Goal: Task Accomplishment & Management: Use online tool/utility

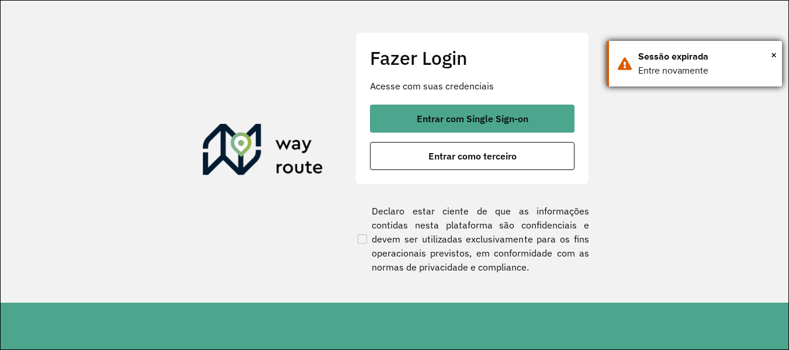
click at [777, 56] on div "× Sessão expirada Entre novamente" at bounding box center [694, 64] width 175 height 46
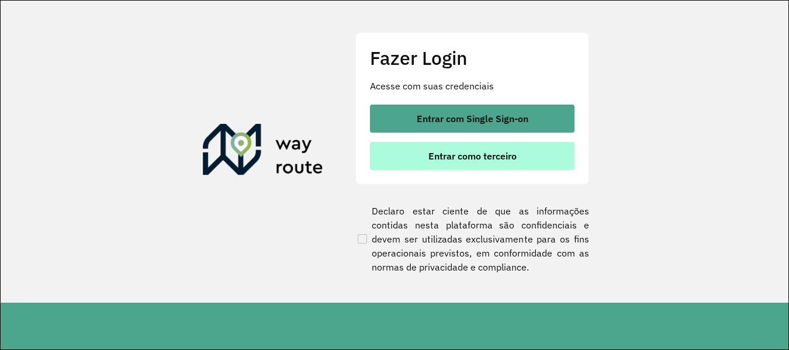
click at [505, 159] on span "Entrar como terceiro" at bounding box center [473, 155] width 88 height 9
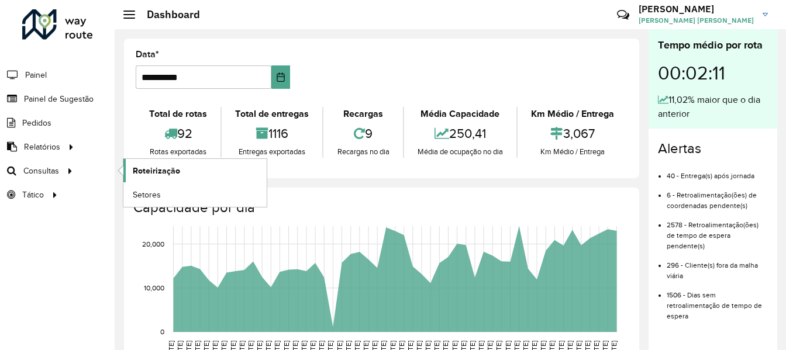
click at [151, 171] on span "Roteirização" at bounding box center [156, 171] width 47 height 12
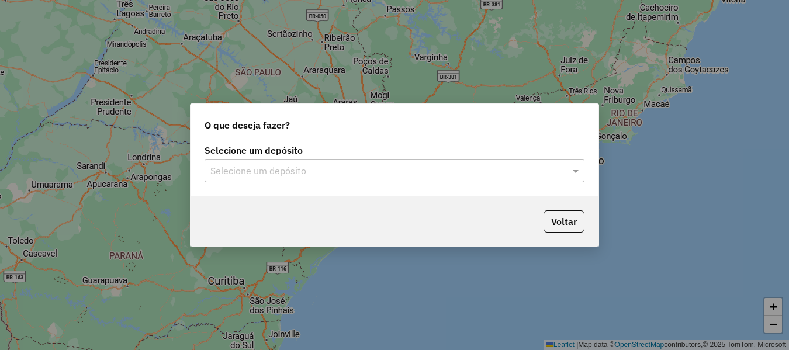
click at [242, 172] on input "text" at bounding box center [383, 171] width 345 height 14
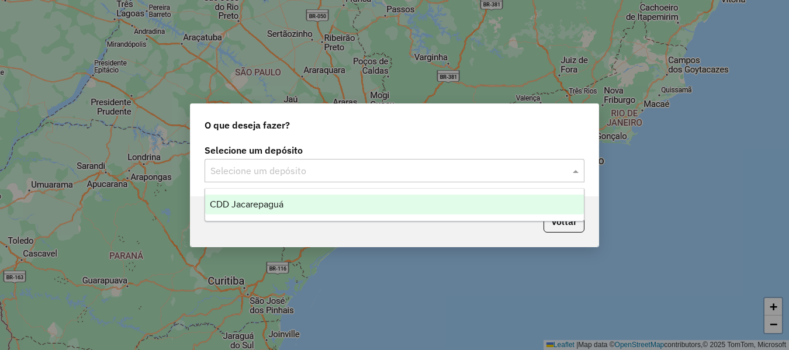
click at [247, 201] on span "CDD Jacarepaguá" at bounding box center [247, 204] width 74 height 10
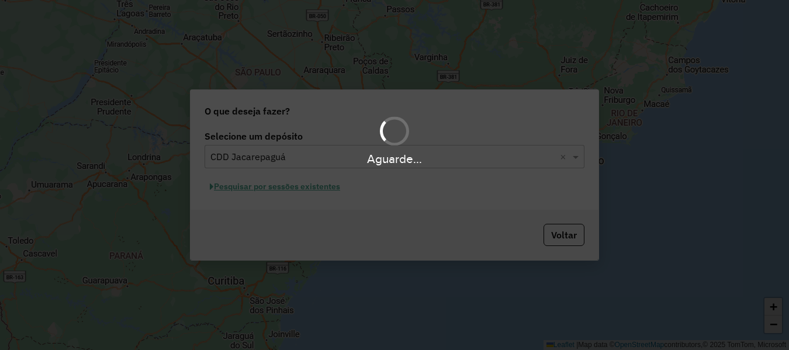
click at [312, 185] on div "Aguarde..." at bounding box center [394, 175] width 789 height 350
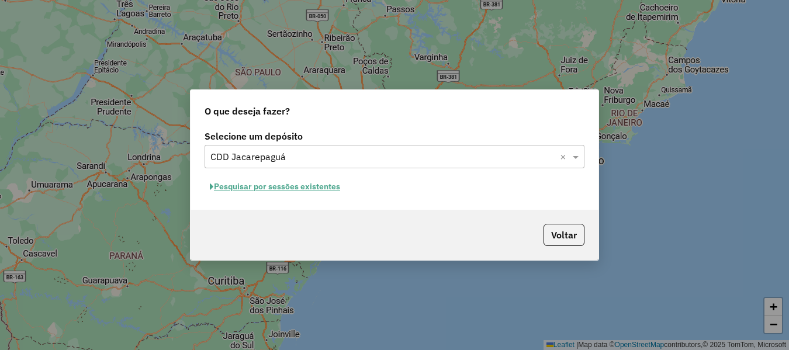
click at [322, 189] on button "Pesquisar por sessões existentes" at bounding box center [275, 187] width 141 height 18
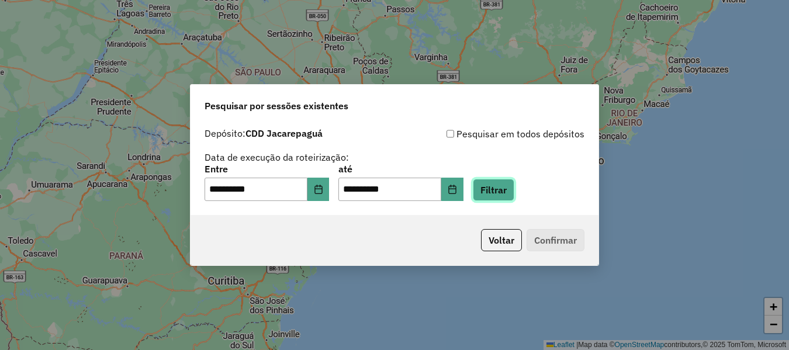
click at [503, 193] on button "Filtrar" at bounding box center [494, 190] width 42 height 22
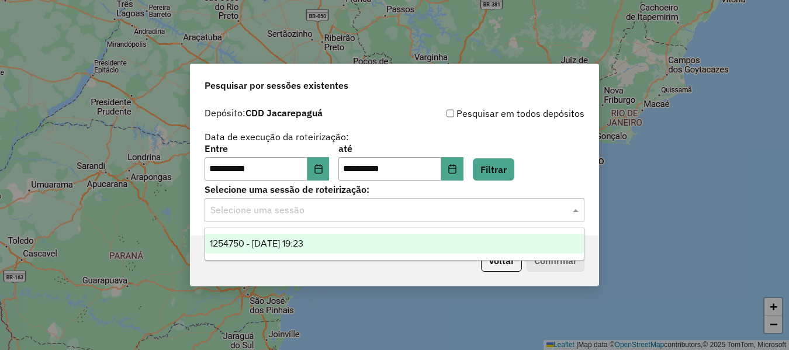
click at [436, 216] on input "text" at bounding box center [383, 210] width 345 height 14
click at [379, 239] on div "1254750 - 28/08/2025 19:23" at bounding box center [394, 244] width 379 height 20
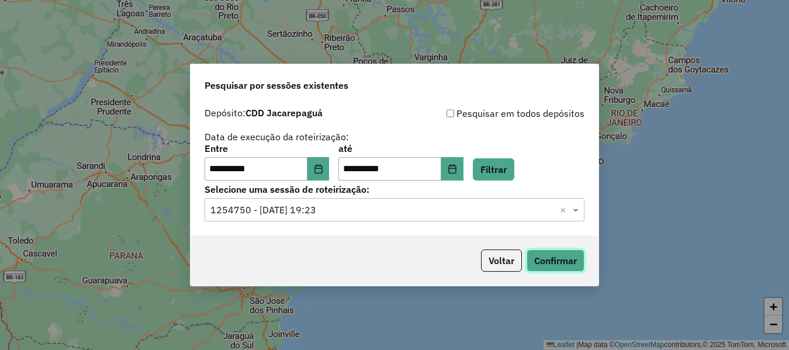
click at [543, 258] on button "Confirmar" at bounding box center [556, 261] width 58 height 22
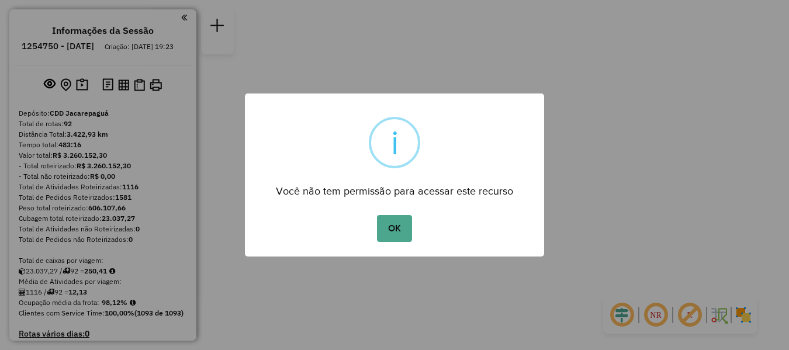
click at [413, 227] on div "OK No Cancel" at bounding box center [394, 228] width 299 height 33
click at [408, 228] on button "OK" at bounding box center [394, 228] width 35 height 27
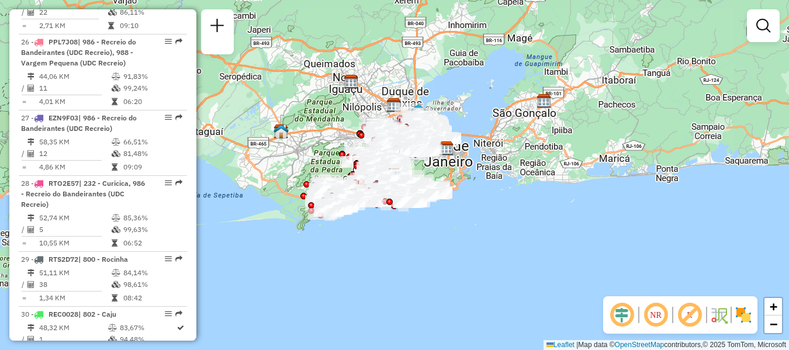
scroll to position [4269, 0]
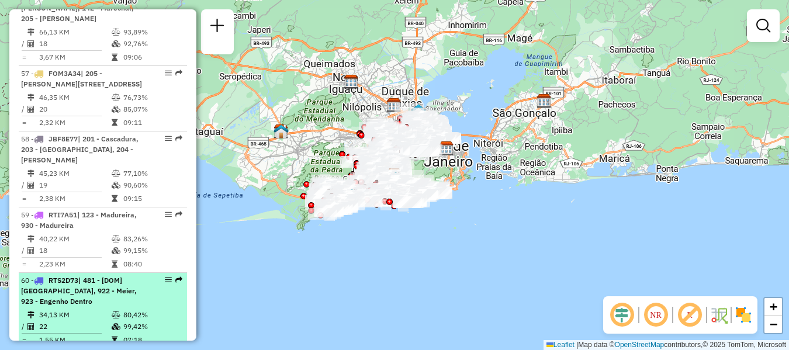
click at [82, 276] on span "| 481 - [DOM] [GEOGRAPHIC_DATA], 922 - Meier, 923 - Engenho Dentro" at bounding box center [79, 291] width 116 height 30
select select "**********"
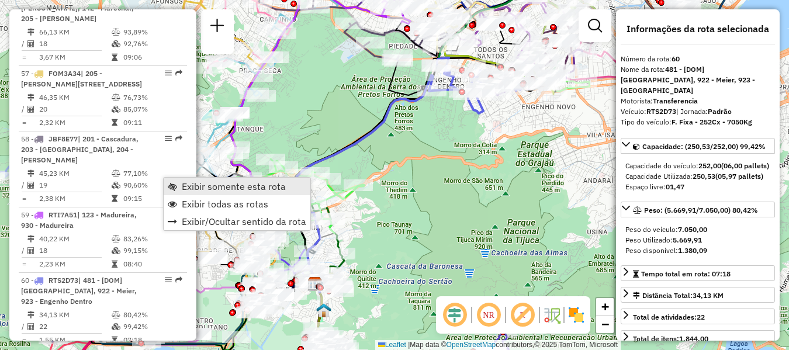
click at [183, 186] on span "Exibir somente esta rota" at bounding box center [234, 186] width 104 height 9
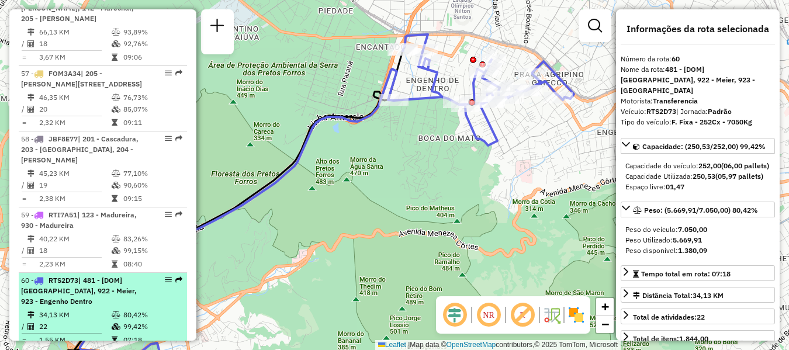
click at [132, 273] on li "60 - RTS2D73 | 481 - [DOM] [GEOGRAPHIC_DATA], 922 - Meier, 923 - [GEOGRAPHIC_DA…" at bounding box center [103, 311] width 168 height 76
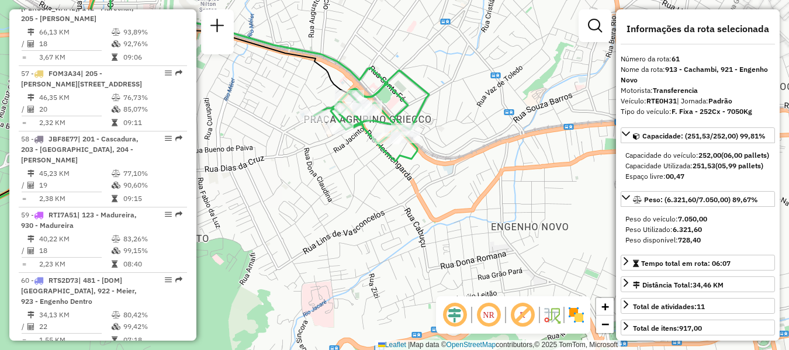
drag, startPoint x: 484, startPoint y: 75, endPoint x: 269, endPoint y: 75, distance: 214.6
click at [269, 75] on div "Janela de atendimento Grade de atendimento Capacidade Transportadoras Veículos …" at bounding box center [394, 175] width 789 height 350
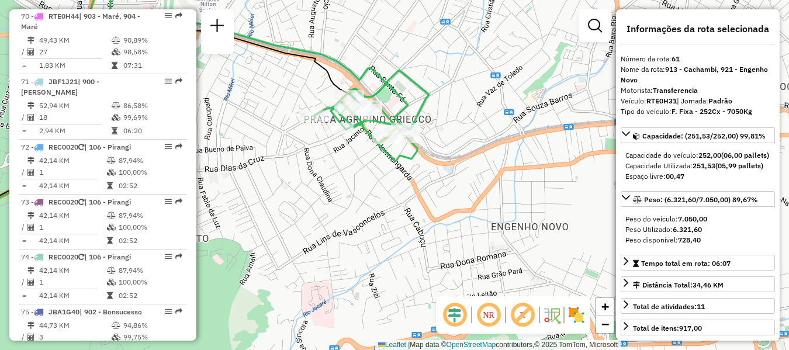
scroll to position [5406, 0]
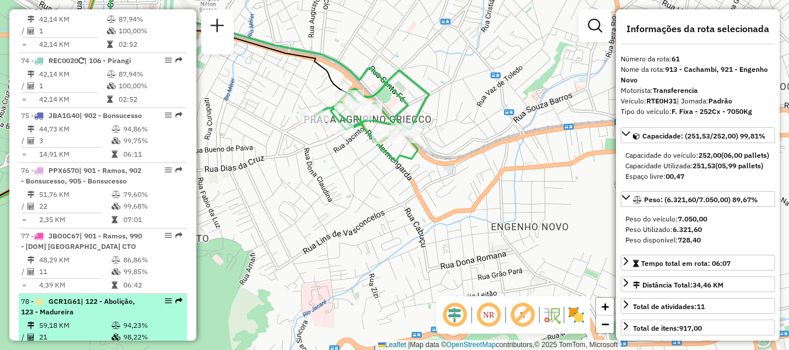
click at [135, 296] on div "78 - GCR1G61 | 122 - Abolição, 123 - Madureira" at bounding box center [83, 306] width 124 height 21
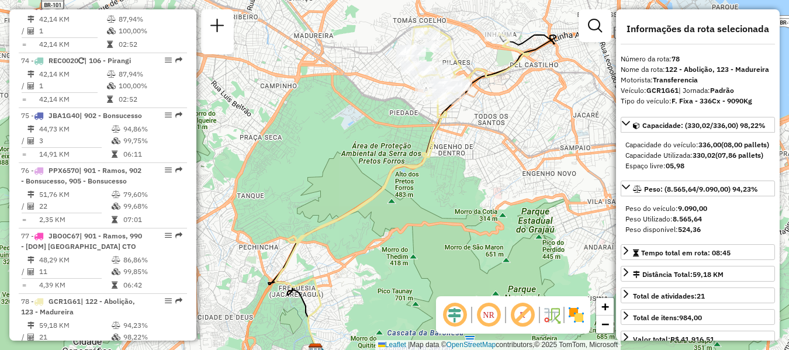
drag, startPoint x: 475, startPoint y: 57, endPoint x: 477, endPoint y: 63, distance: 6.7
click at [477, 63] on div "Janela de atendimento Grade de atendimento Capacidade Transportadoras Veículos …" at bounding box center [394, 175] width 789 height 350
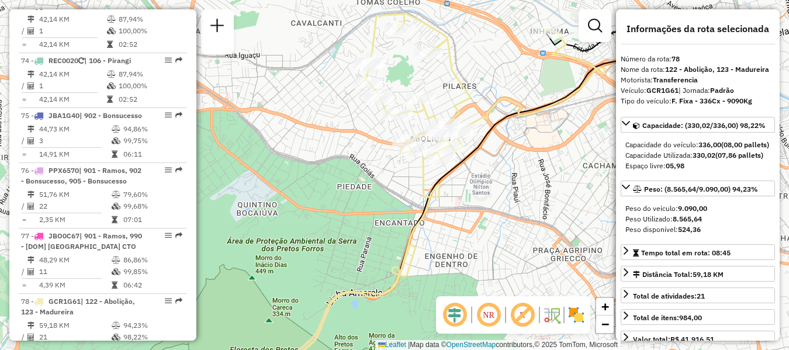
drag, startPoint x: 477, startPoint y: 63, endPoint x: 499, endPoint y: 75, distance: 24.9
click at [499, 75] on div "Janela de atendimento Grade de atendimento Capacidade Transportadoras Veículos …" at bounding box center [394, 175] width 789 height 350
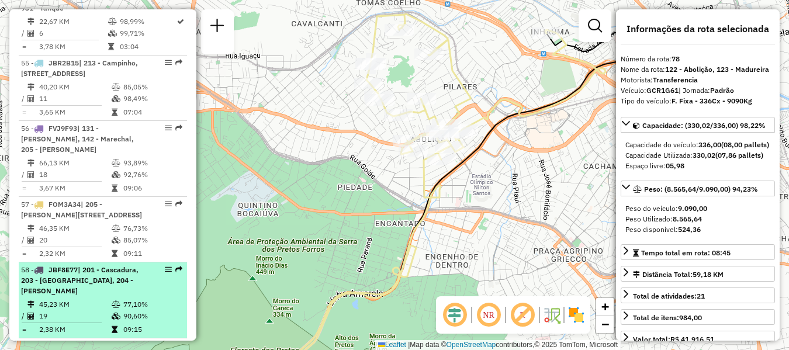
click at [131, 265] on span "| 201 - Cascadura, 203 - [GEOGRAPHIC_DATA], 204 - [PERSON_NAME]" at bounding box center [80, 280] width 118 height 30
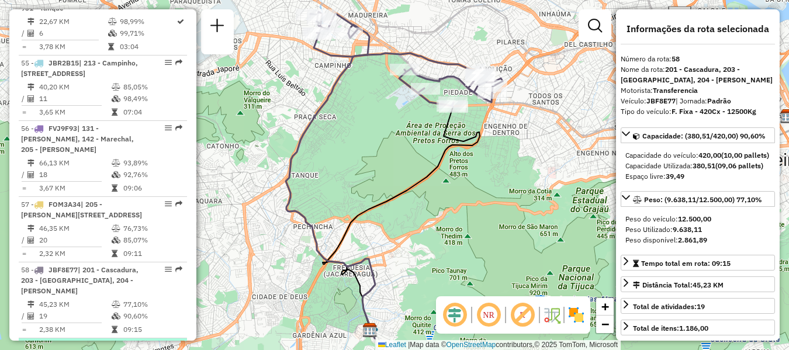
click at [130, 341] on div "59 - RTI7A51 | 123 - Madureira, 930 - [GEOGRAPHIC_DATA]" at bounding box center [83, 351] width 124 height 21
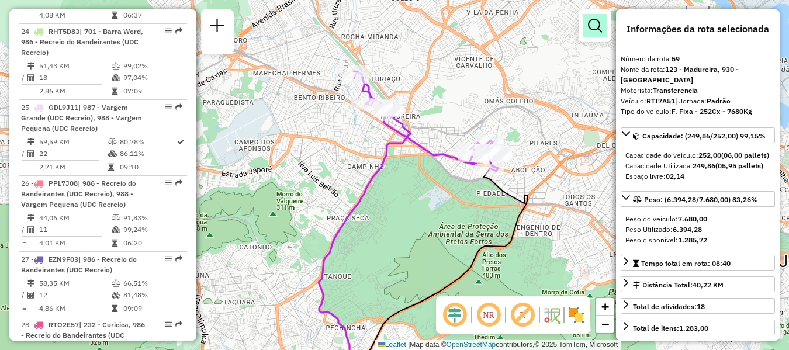
scroll to position [3986, 0]
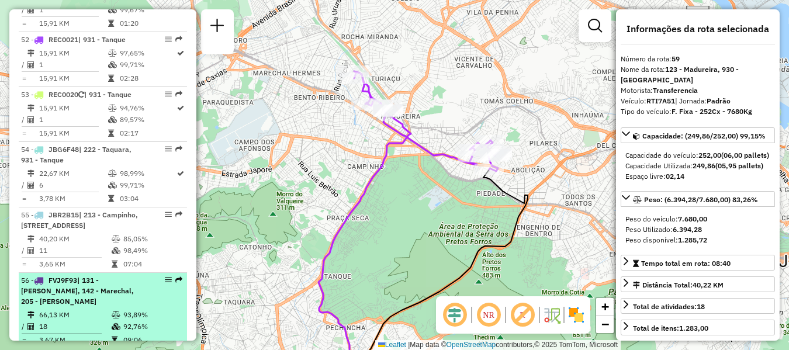
click at [66, 273] on li "56 - FVJ9F93 | 131 - [PERSON_NAME], 142 - [GEOGRAPHIC_DATA], 205 - [PERSON_NAME…" at bounding box center [103, 311] width 168 height 76
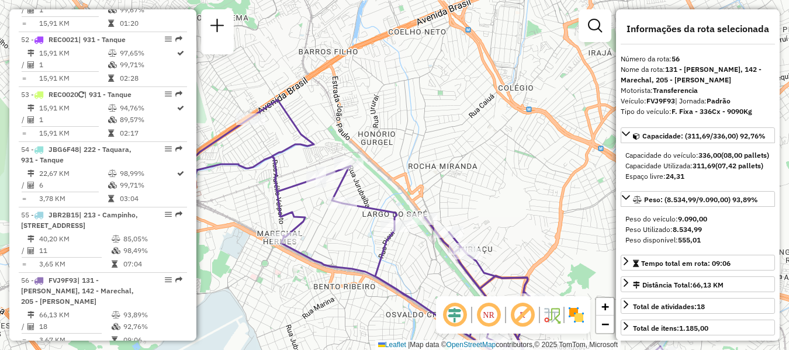
drag, startPoint x: 436, startPoint y: 143, endPoint x: 415, endPoint y: 98, distance: 50.2
click at [415, 98] on div "Janela de atendimento Grade de atendimento Capacidade Transportadoras Veículos …" at bounding box center [394, 175] width 789 height 350
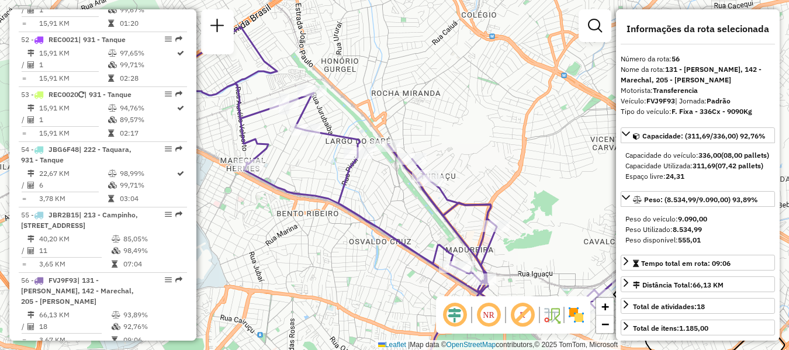
drag, startPoint x: 439, startPoint y: 161, endPoint x: 381, endPoint y: 71, distance: 107.1
click at [381, 71] on div "Janela de atendimento Grade de atendimento Capacidade Transportadoras Veículos …" at bounding box center [394, 175] width 789 height 350
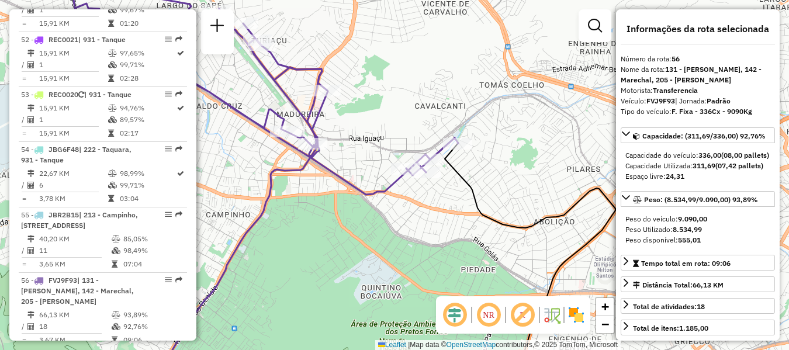
click at [355, 160] on div "Janela de atendimento Grade de atendimento Capacidade Transportadoras Veículos …" at bounding box center [394, 175] width 789 height 350
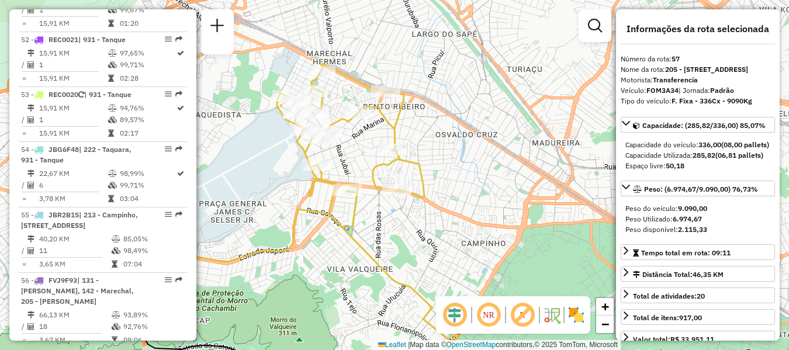
scroll to position [4728, 0]
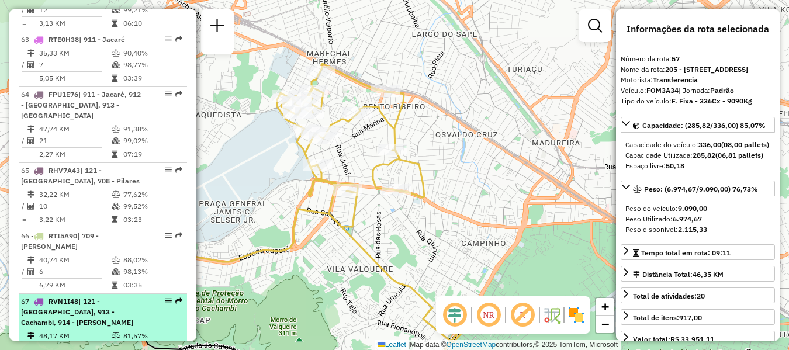
click at [125, 296] on div "67 - RVN1I48 | 121 - Todos Santos, 913 - Cachambi, 914 - [PERSON_NAME]" at bounding box center [83, 312] width 124 height 32
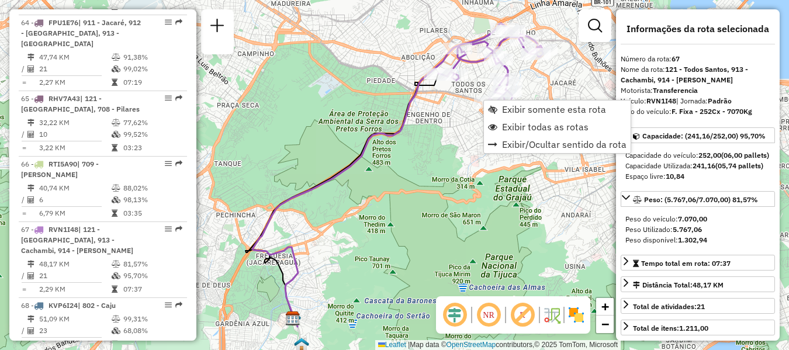
scroll to position [4886, 0]
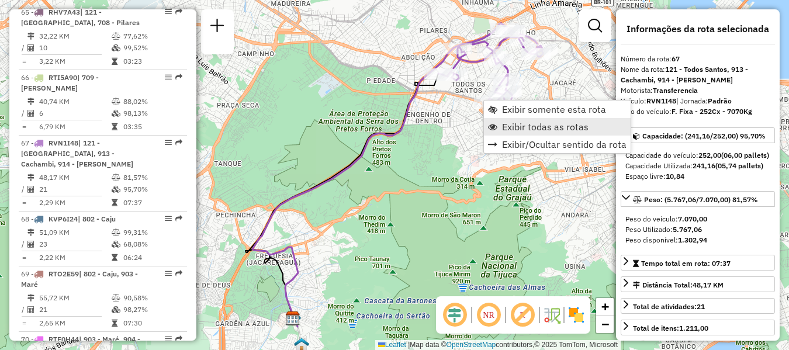
click at [520, 125] on span "Exibir todas as rotas" at bounding box center [545, 126] width 87 height 9
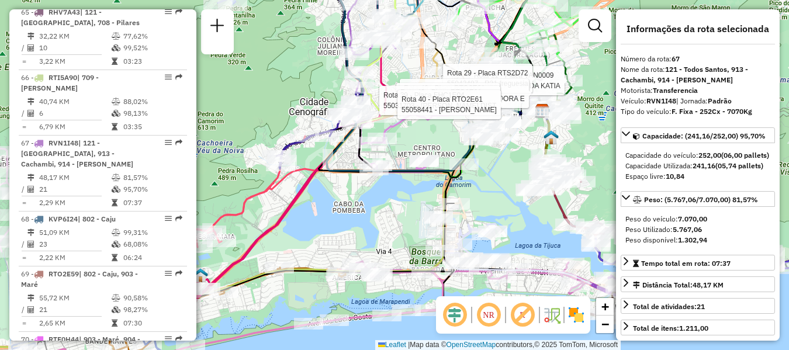
drag, startPoint x: 354, startPoint y: 227, endPoint x: 342, endPoint y: 250, distance: 25.4
click at [342, 250] on div "Rota 11 - Placa VAN0009 55063588 - ACAI DA KATIA Rota 29 - Placa RTS2D72 550434…" at bounding box center [394, 175] width 789 height 350
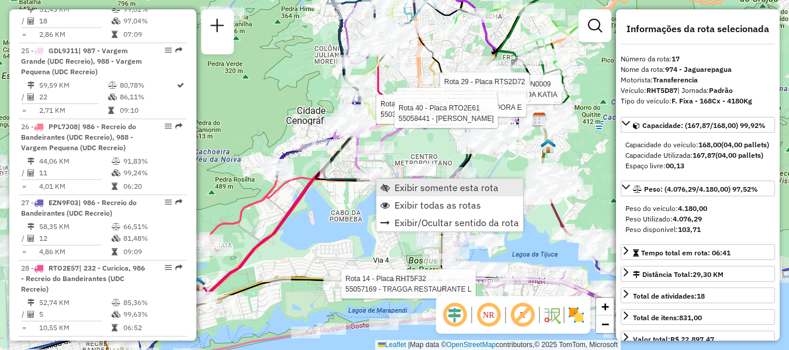
scroll to position [1591, 0]
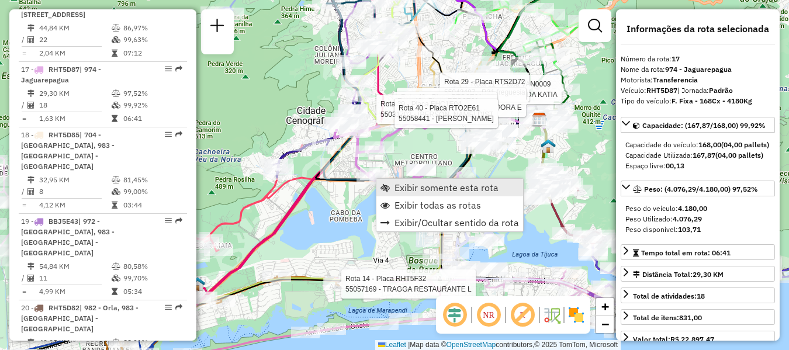
click at [402, 183] on span "Exibir somente esta rota" at bounding box center [447, 187] width 104 height 9
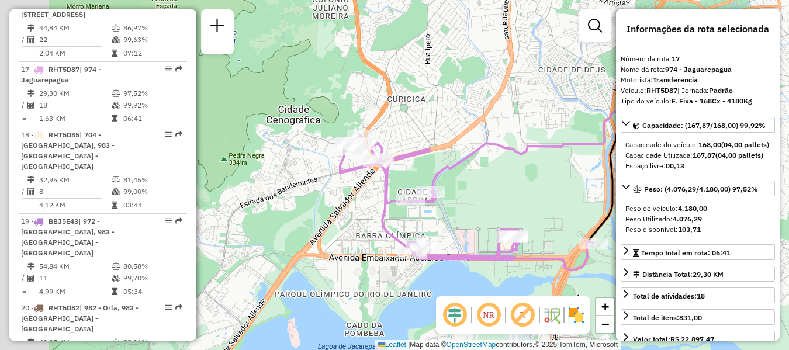
drag, startPoint x: 319, startPoint y: 173, endPoint x: 477, endPoint y: 188, distance: 159.3
click at [477, 188] on div "Janela de atendimento Grade de atendimento Capacidade Transportadoras Veículos …" at bounding box center [394, 175] width 789 height 350
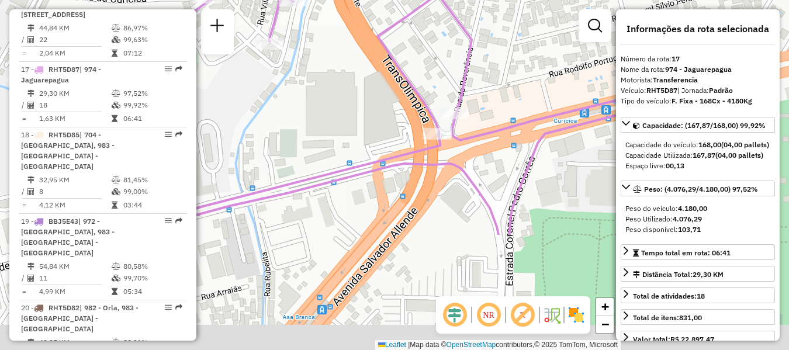
drag, startPoint x: 474, startPoint y: 243, endPoint x: 348, endPoint y: 91, distance: 197.3
click at [348, 91] on div "Janela de atendimento Grade de atendimento Capacidade Transportadoras Veículos …" at bounding box center [394, 175] width 789 height 350
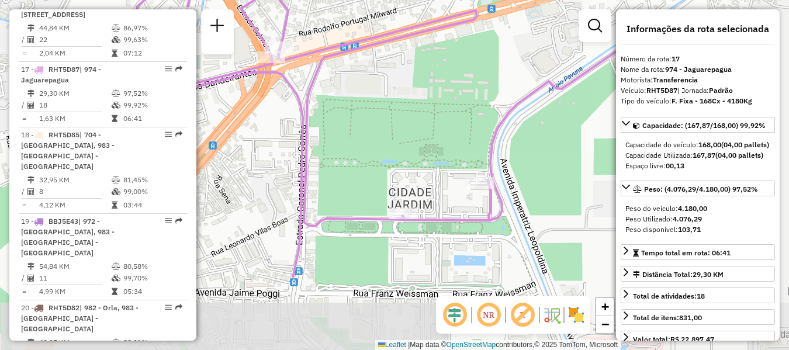
drag, startPoint x: 554, startPoint y: 231, endPoint x: 359, endPoint y: 123, distance: 222.8
click at [359, 123] on div "Janela de atendimento Grade de atendimento Capacidade Transportadoras Veículos …" at bounding box center [394, 175] width 789 height 350
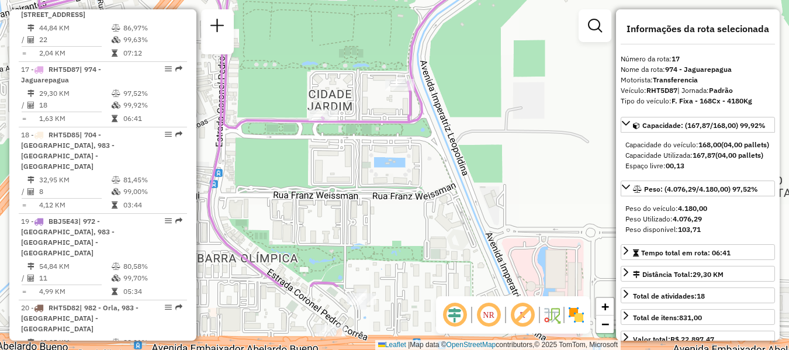
drag, startPoint x: 449, startPoint y: 212, endPoint x: 393, endPoint y: 121, distance: 106.6
click at [371, 112] on div "Janela de atendimento Grade de atendimento Capacidade Transportadoras Veículos …" at bounding box center [394, 175] width 789 height 350
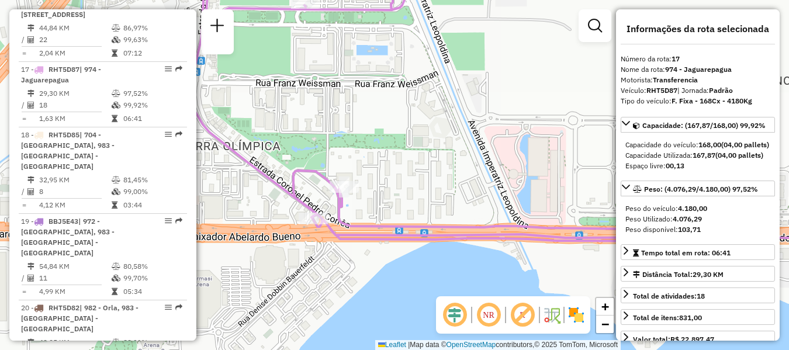
drag, startPoint x: 418, startPoint y: 255, endPoint x: 399, endPoint y: 144, distance: 112.8
click at [399, 144] on div "Janela de atendimento Grade de atendimento Capacidade Transportadoras Veículos …" at bounding box center [394, 175] width 789 height 350
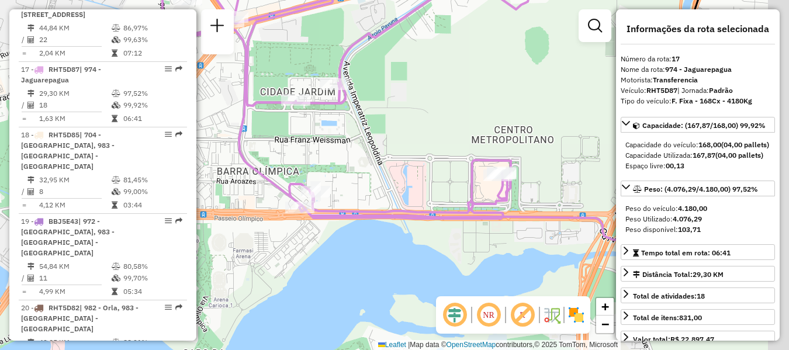
drag, startPoint x: 480, startPoint y: 146, endPoint x: 416, endPoint y: 177, distance: 71.4
click at [410, 172] on div "Janela de atendimento Grade de atendimento Capacidade Transportadoras Veículos …" at bounding box center [394, 175] width 789 height 350
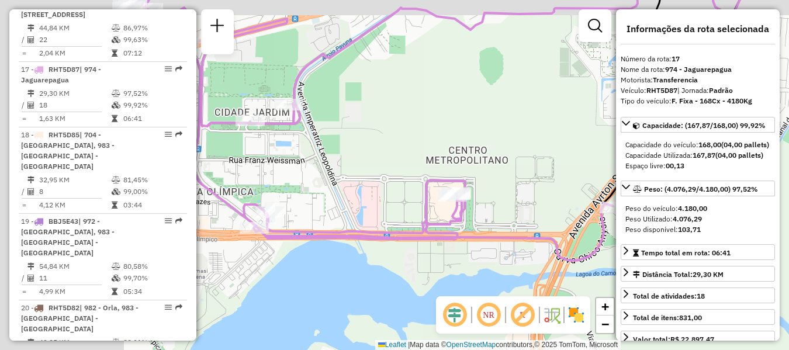
drag, startPoint x: 236, startPoint y: 98, endPoint x: 413, endPoint y: 133, distance: 181.2
click at [413, 133] on div "Janela de atendimento Grade de atendimento Capacidade Transportadoras Veículos …" at bounding box center [394, 175] width 789 height 350
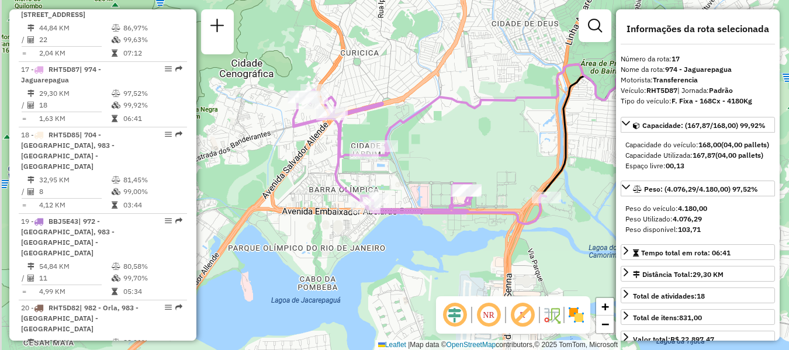
drag, startPoint x: 418, startPoint y: 127, endPoint x: 432, endPoint y: 150, distance: 27.0
click at [432, 150] on div "Janela de atendimento Grade de atendimento Capacidade Transportadoras Veículos …" at bounding box center [394, 175] width 789 height 350
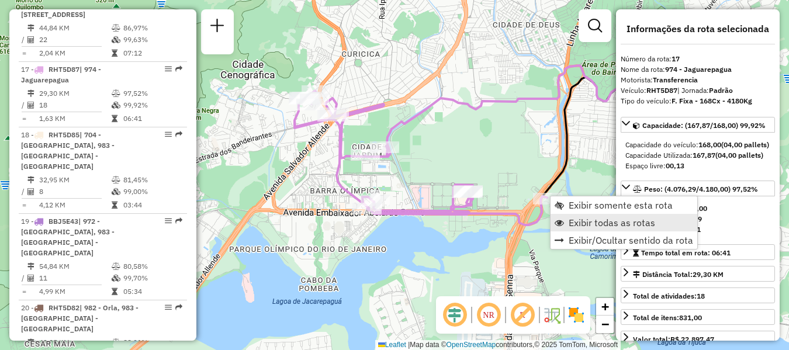
click at [580, 223] on span "Exibir todas as rotas" at bounding box center [612, 222] width 87 height 9
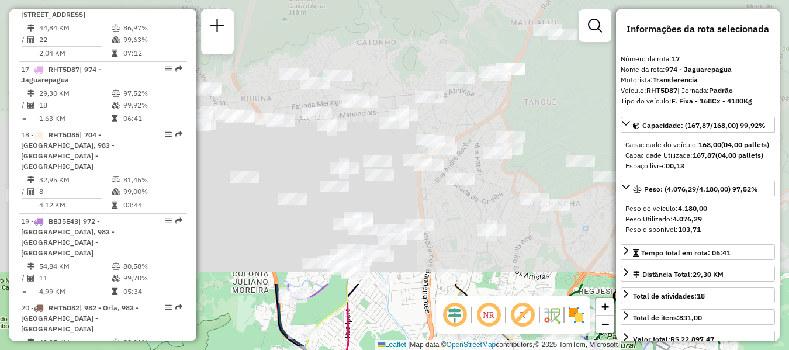
click at [450, 350] on html "Aguarde... Pop-up bloqueado! Seu navegador bloqueou automáticamente a abertura …" at bounding box center [394, 175] width 789 height 350
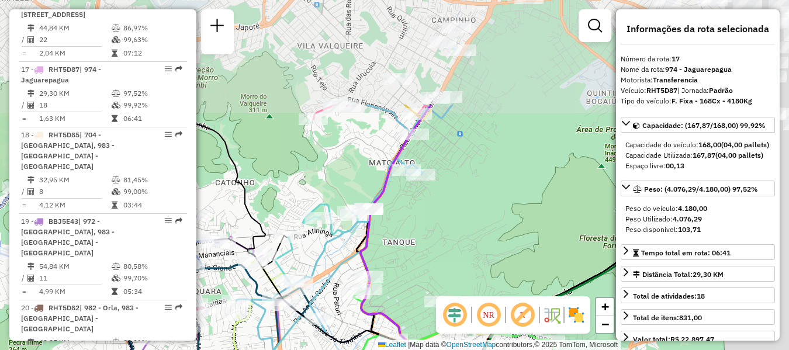
drag, startPoint x: 465, startPoint y: 104, endPoint x: 301, endPoint y: 258, distance: 225.1
click at [302, 259] on icon at bounding box center [344, 228] width 216 height 247
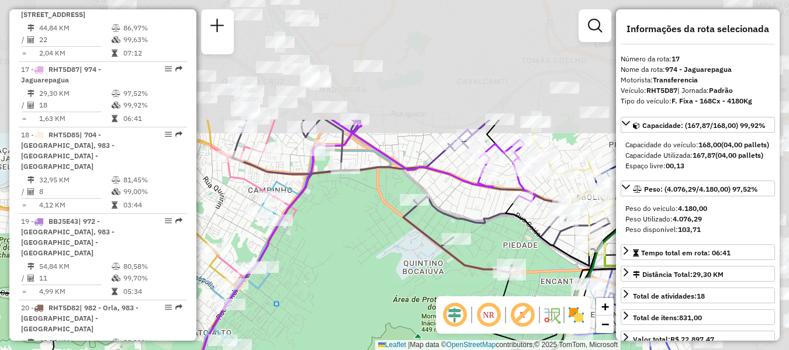
drag, startPoint x: 493, startPoint y: 81, endPoint x: 320, endPoint y: 253, distance: 243.1
click at [320, 253] on div "Janela de atendimento Grade de atendimento Capacidade Transportadoras Veículos …" at bounding box center [394, 175] width 789 height 350
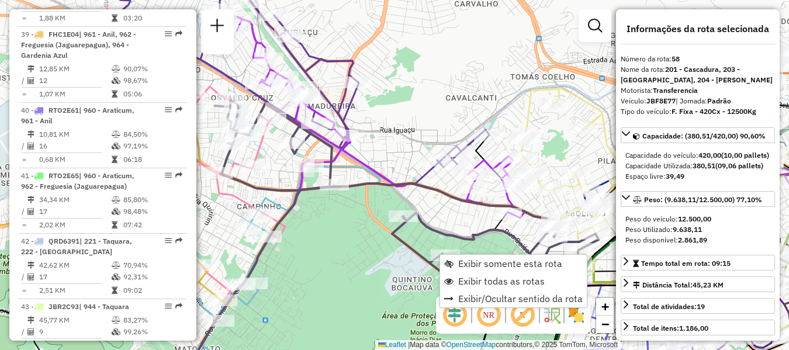
scroll to position [4297, 0]
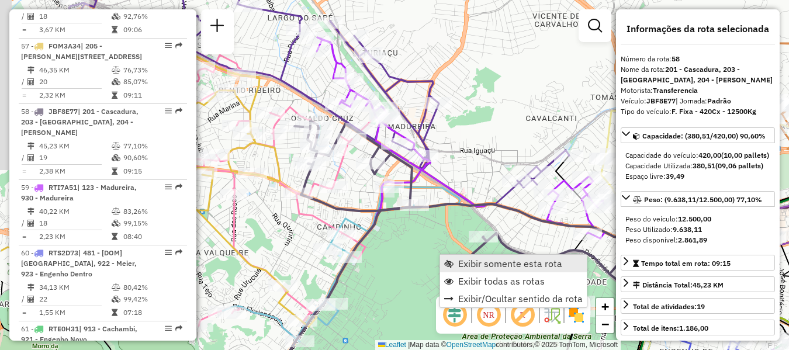
drag, startPoint x: 363, startPoint y: 249, endPoint x: 452, endPoint y: 263, distance: 90.0
click at [453, 270] on hb-router-mapa "Exibir somente esta rota Exibir todas as rotas Exibir/Ocultar sentido da rota I…" at bounding box center [394, 175] width 789 height 350
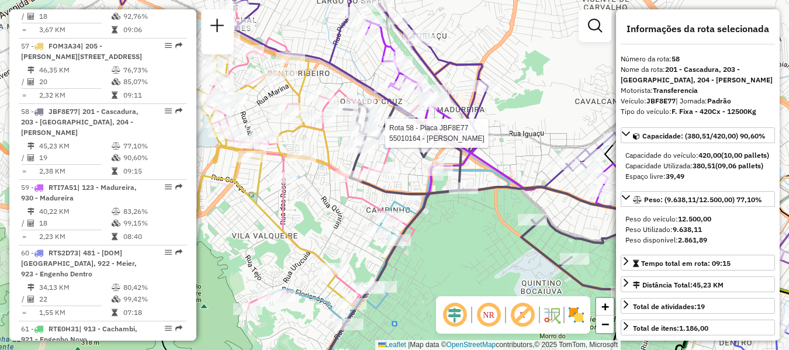
drag, startPoint x: 356, startPoint y: 158, endPoint x: 396, endPoint y: 140, distance: 44.2
click at [394, 139] on div at bounding box center [381, 133] width 29 height 12
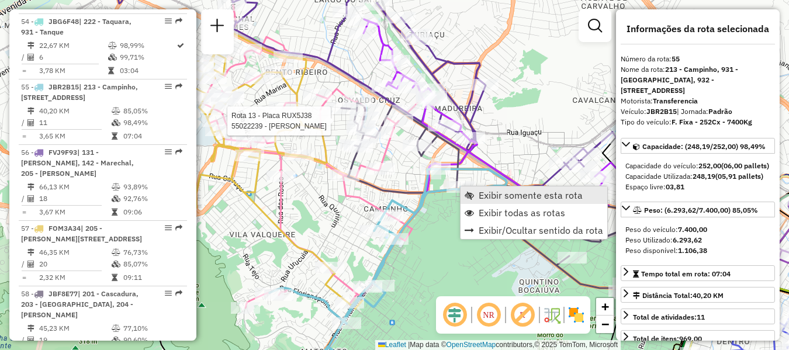
scroll to position [4069, 0]
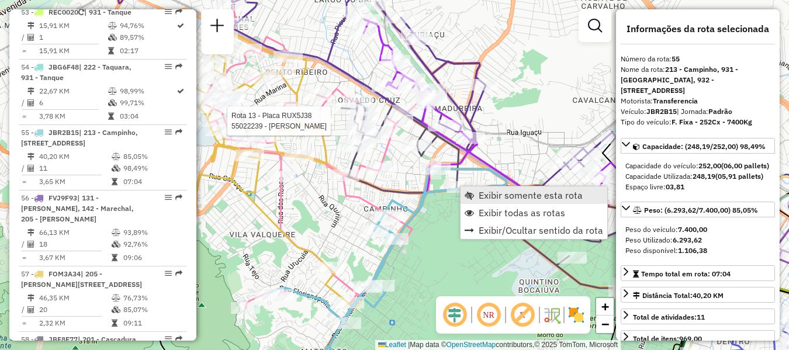
click at [479, 196] on span "Exibir somente esta rota" at bounding box center [531, 195] width 104 height 9
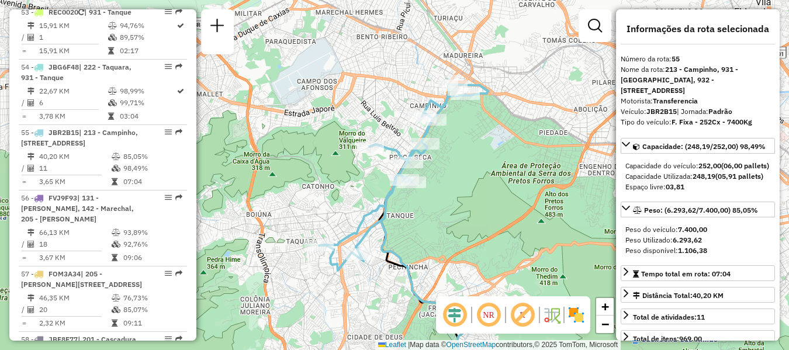
drag, startPoint x: 453, startPoint y: 99, endPoint x: 462, endPoint y: 185, distance: 85.9
click at [462, 185] on div "Janela de atendimento Grade de atendimento Capacidade Transportadoras Veículos …" at bounding box center [394, 175] width 789 height 350
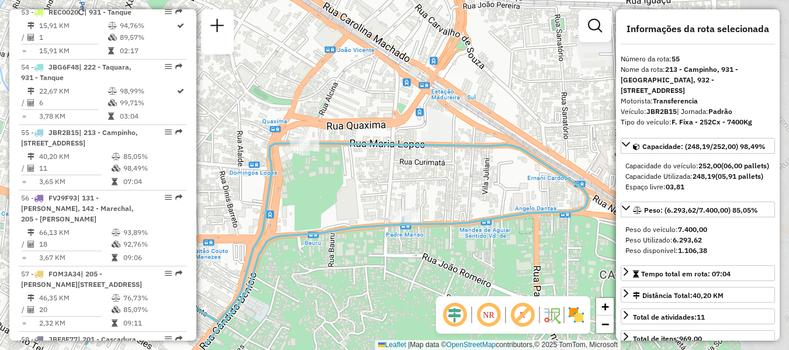
drag, startPoint x: 403, startPoint y: 226, endPoint x: 334, endPoint y: 186, distance: 79.4
click at [334, 186] on div "Janela de atendimento Grade de atendimento Capacidade Transportadoras Veículos …" at bounding box center [394, 175] width 789 height 350
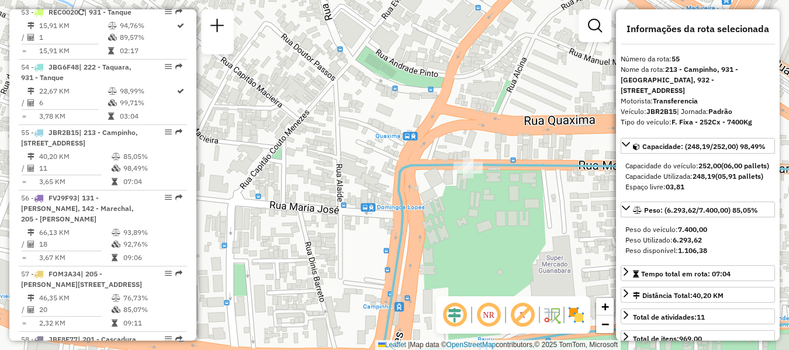
drag, startPoint x: 404, startPoint y: 265, endPoint x: 503, endPoint y: 249, distance: 100.3
click at [504, 249] on div "Janela de atendimento Grade de atendimento Capacidade Transportadoras Veículos …" at bounding box center [394, 175] width 789 height 350
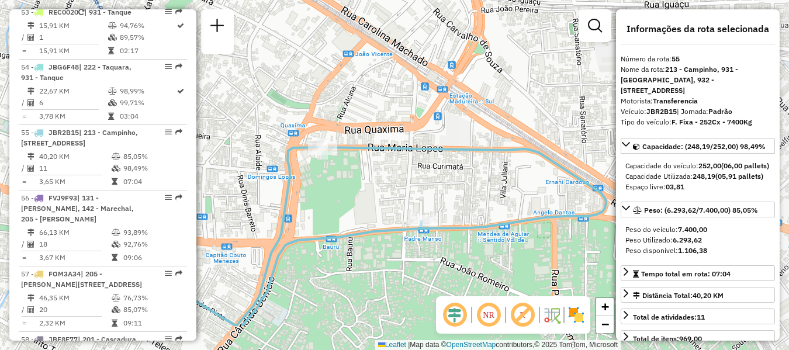
drag, startPoint x: 531, startPoint y: 245, endPoint x: 368, endPoint y: 186, distance: 173.0
click at [368, 186] on div "Janela de atendimento Grade de atendimento Capacidade Transportadoras Veículos …" at bounding box center [394, 175] width 789 height 350
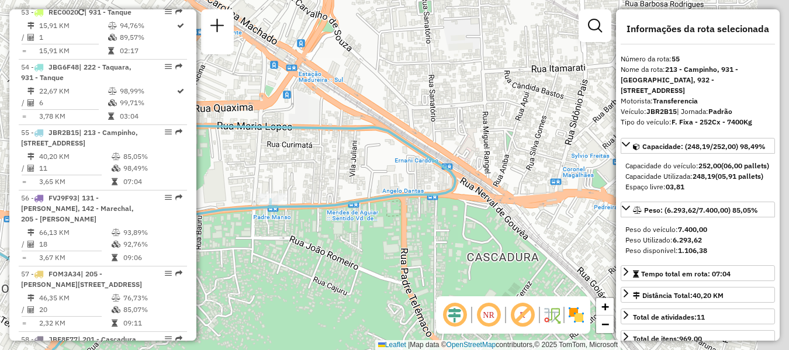
drag, startPoint x: 576, startPoint y: 199, endPoint x: 402, endPoint y: 173, distance: 175.7
click at [402, 173] on div "Janela de atendimento Grade de atendimento Capacidade Transportadoras Veículos …" at bounding box center [394, 175] width 789 height 350
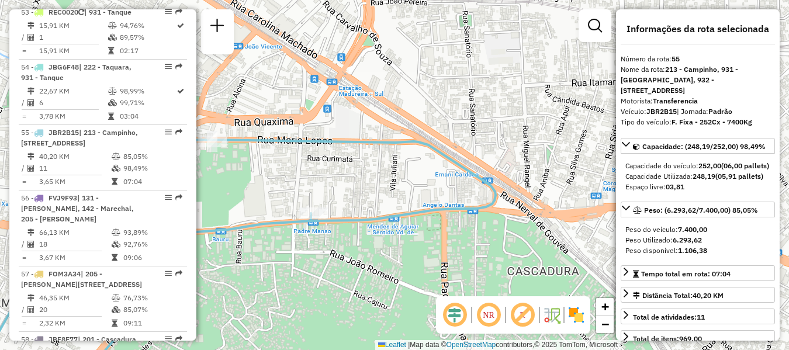
drag, startPoint x: 322, startPoint y: 153, endPoint x: 377, endPoint y: 168, distance: 56.5
click at [377, 168] on div "Janela de atendimento Grade de atendimento Capacidade Transportadoras Veículos …" at bounding box center [394, 175] width 789 height 350
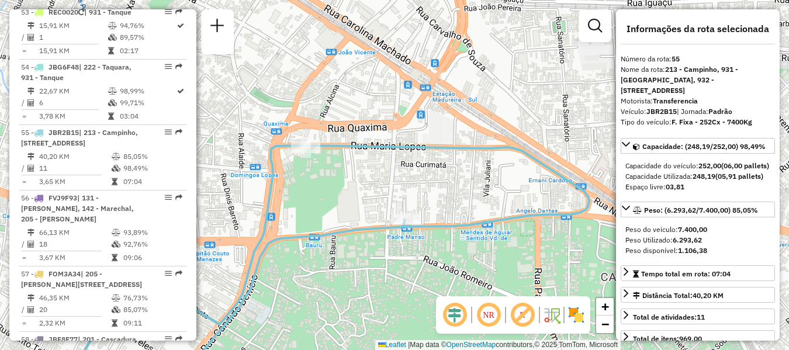
drag, startPoint x: 310, startPoint y: 160, endPoint x: 403, endPoint y: 165, distance: 93.7
click at [403, 165] on div "Janela de atendimento Grade de atendimento Capacidade Transportadoras Veículos …" at bounding box center [394, 175] width 789 height 350
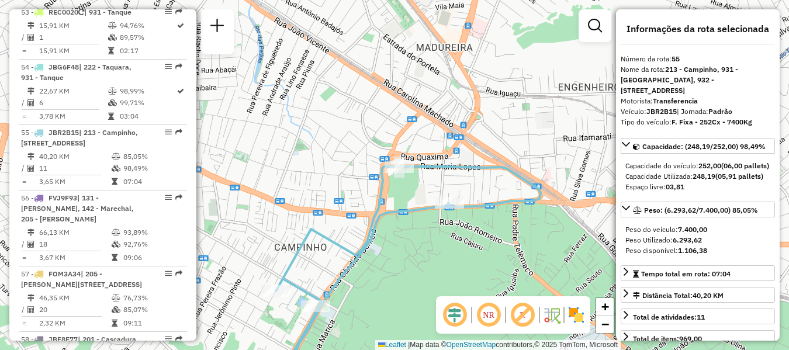
drag, startPoint x: 534, startPoint y: 209, endPoint x: 441, endPoint y: 173, distance: 100.0
click at [441, 173] on div "Janela de atendimento Grade de atendimento Capacidade Transportadoras Veículos …" at bounding box center [394, 175] width 789 height 350
